Goal: Task Accomplishment & Management: Manage account settings

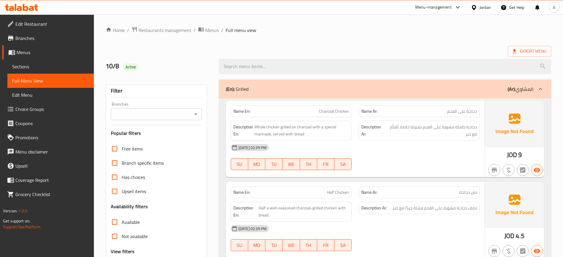
scroll to position [2253, 0]
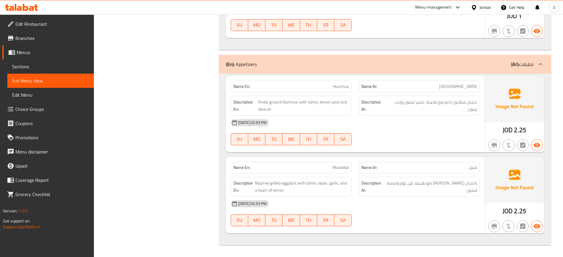
click at [484, 8] on div "Jordan" at bounding box center [485, 7] width 12 height 7
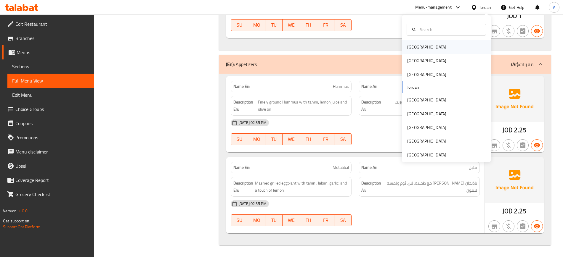
click at [414, 51] on div "[GEOGRAPHIC_DATA]" at bounding box center [426, 47] width 49 height 14
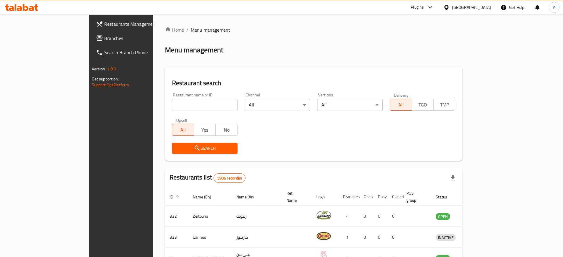
paste input "Mini Bites"
click at [172, 105] on input "Mini Bites" at bounding box center [204, 105] width 65 height 12
type input "Mini Bites"
click button "Search" at bounding box center [204, 148] width 65 height 11
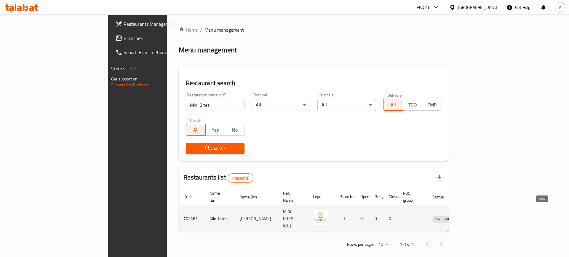
click at [471, 216] on icon "enhanced table" at bounding box center [467, 219] width 7 height 7
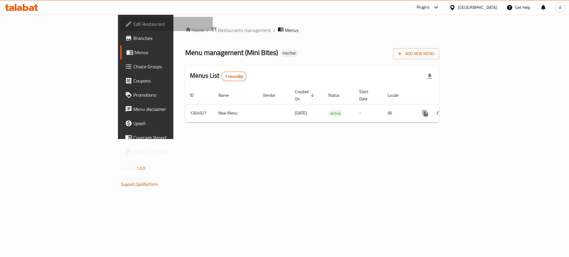
click at [133, 22] on span "Edit Restaurant" at bounding box center [170, 23] width 75 height 7
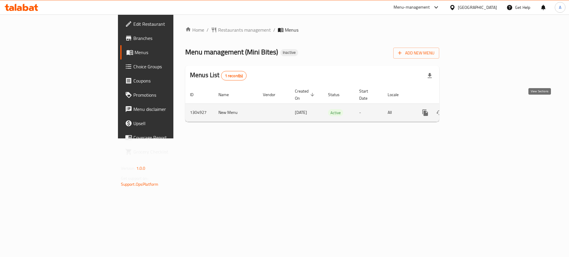
click at [471, 109] on icon "enhanced table" at bounding box center [467, 112] width 7 height 7
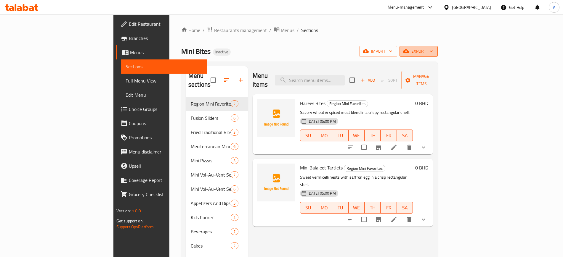
click at [434, 48] on icon "button" at bounding box center [431, 51] width 6 height 6
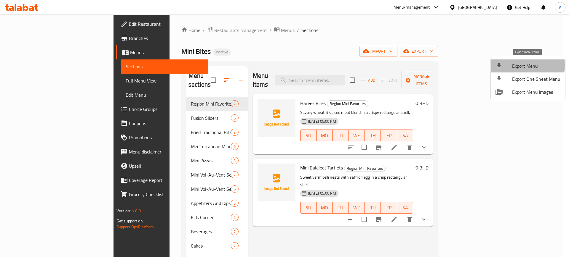
click at [518, 65] on span "Export Menu" at bounding box center [536, 65] width 48 height 7
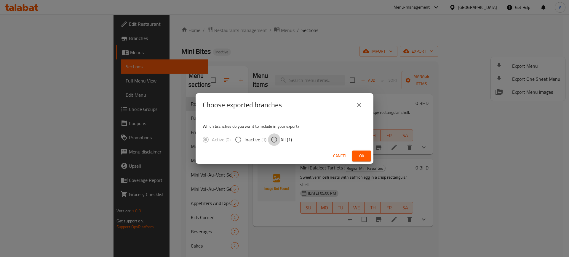
click at [273, 140] on input "All (1)" at bounding box center [274, 140] width 12 height 12
radio input "true"
click at [361, 156] on span "Ok" at bounding box center [360, 155] width 9 height 7
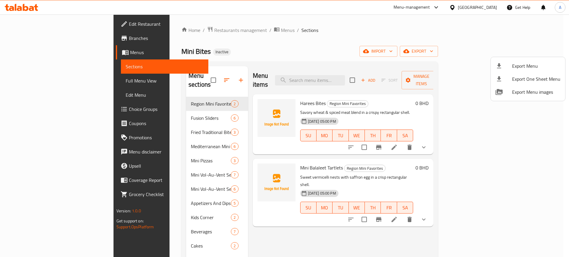
click at [34, 80] on div at bounding box center [284, 128] width 569 height 257
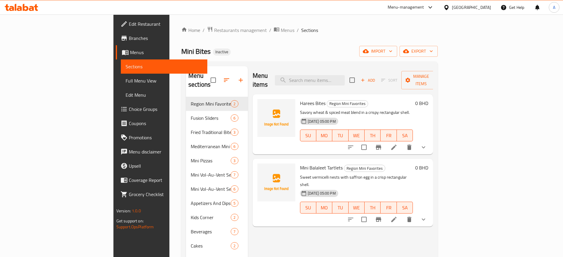
click at [126, 80] on span "Full Menu View" at bounding box center [164, 80] width 77 height 7
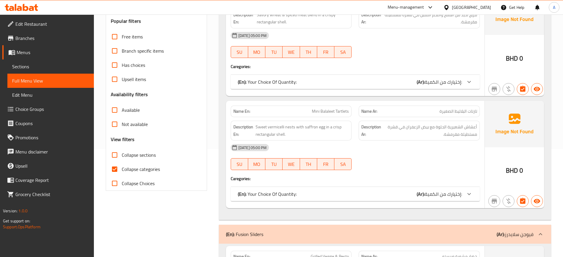
scroll to position [111, 0]
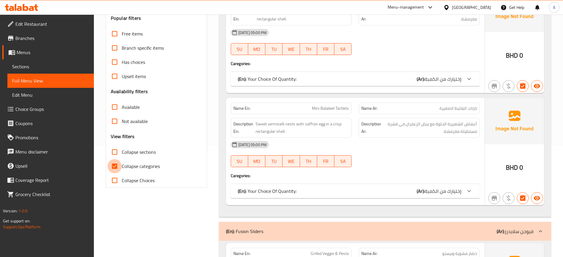
click at [116, 168] on input "Collapse categories" at bounding box center [114, 166] width 14 height 14
checkbox input "false"
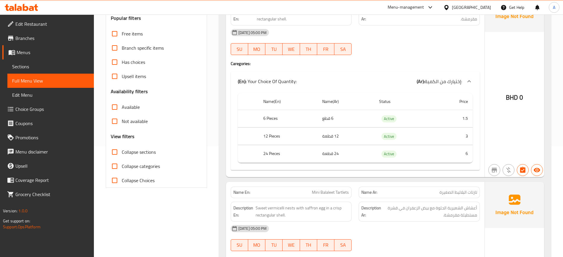
click at [203, 149] on div "Filter Branches Branches Popular filters Free items Branch specific items Has c…" at bounding box center [156, 78] width 101 height 219
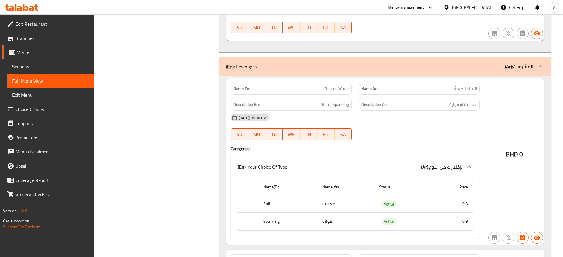
scroll to position [7475, 0]
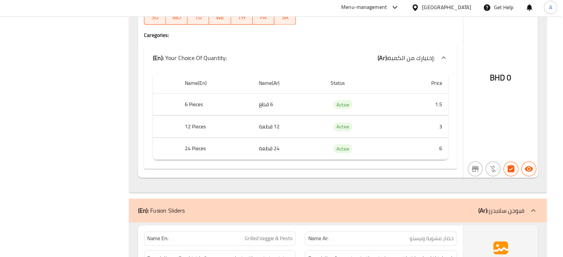
scroll to position [0, 0]
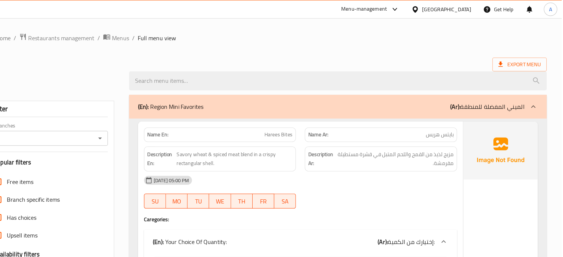
click at [305, 30] on ol "Home / Restaurants management / Menus / Full menu view" at bounding box center [328, 30] width 445 height 8
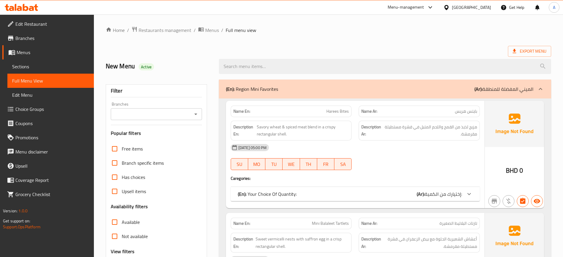
scroll to position [46, 0]
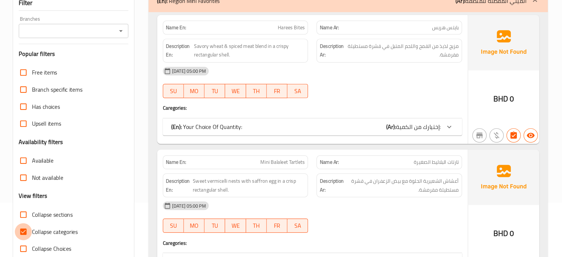
click at [115, 235] on input "Collapse categories" at bounding box center [114, 236] width 14 height 14
checkbox input "false"
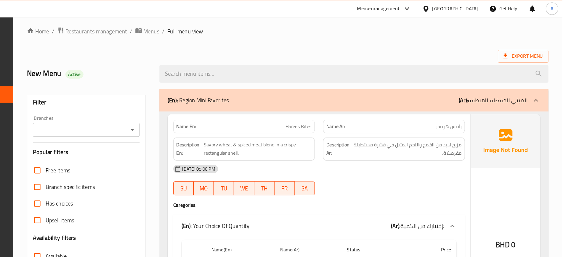
scroll to position [0, 0]
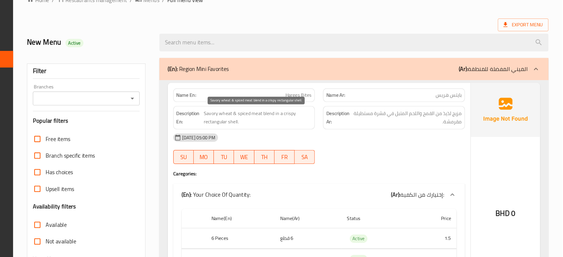
click at [262, 125] on span "Savory wheat & spiced meat blend in a crispy rectangular shell." at bounding box center [303, 130] width 92 height 15
copy span "Savory"
click at [262, 125] on span "Savory wheat & spiced meat blend in a crispy rectangular shell." at bounding box center [303, 130] width 92 height 15
click at [308, 126] on span "Savory wheat & spiced meat blend in a crispy rectangular shell." at bounding box center [303, 130] width 92 height 15
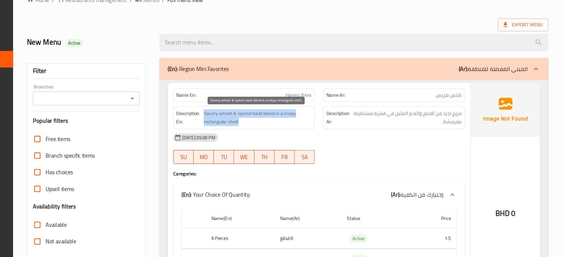
copy span "Savory wheat & spiced meat blend in a crispy rectangular shell."
click at [308, 126] on span "Savory wheat & spiced meat blend in a crispy rectangular shell." at bounding box center [303, 130] width 92 height 15
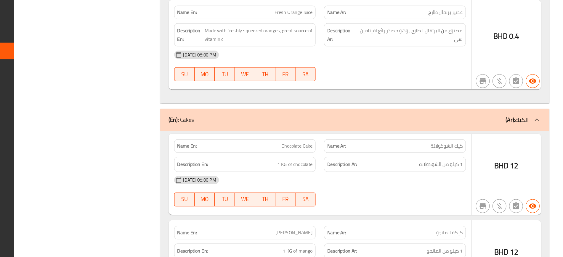
scroll to position [8107, 0]
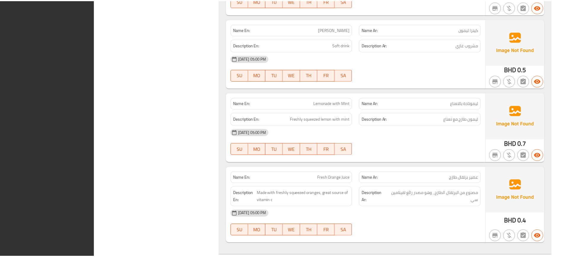
scroll to position [8103, 0]
